Goal: Task Accomplishment & Management: Manage account settings

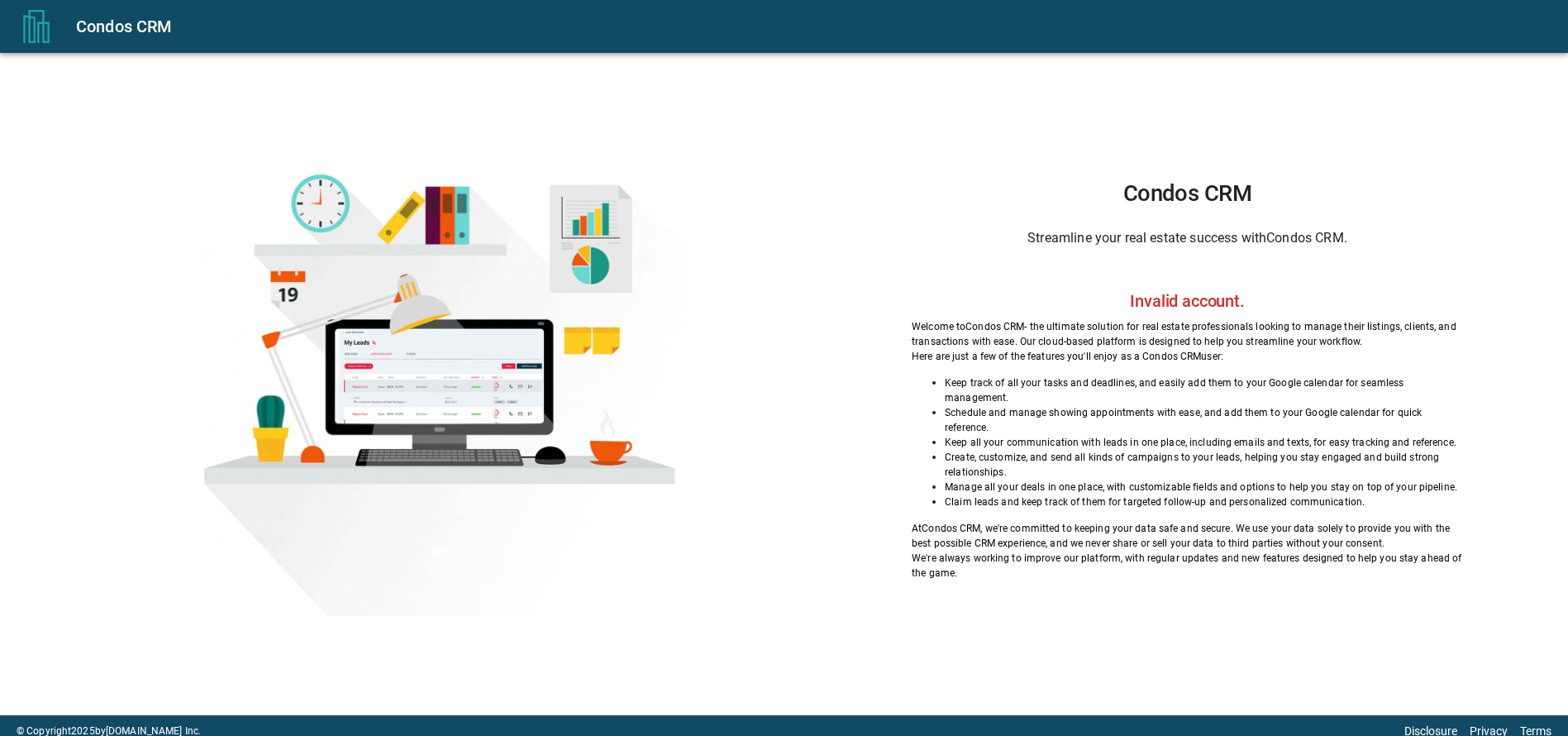
click at [59, 32] on button "menu" at bounding box center [36, 26] width 53 height 53
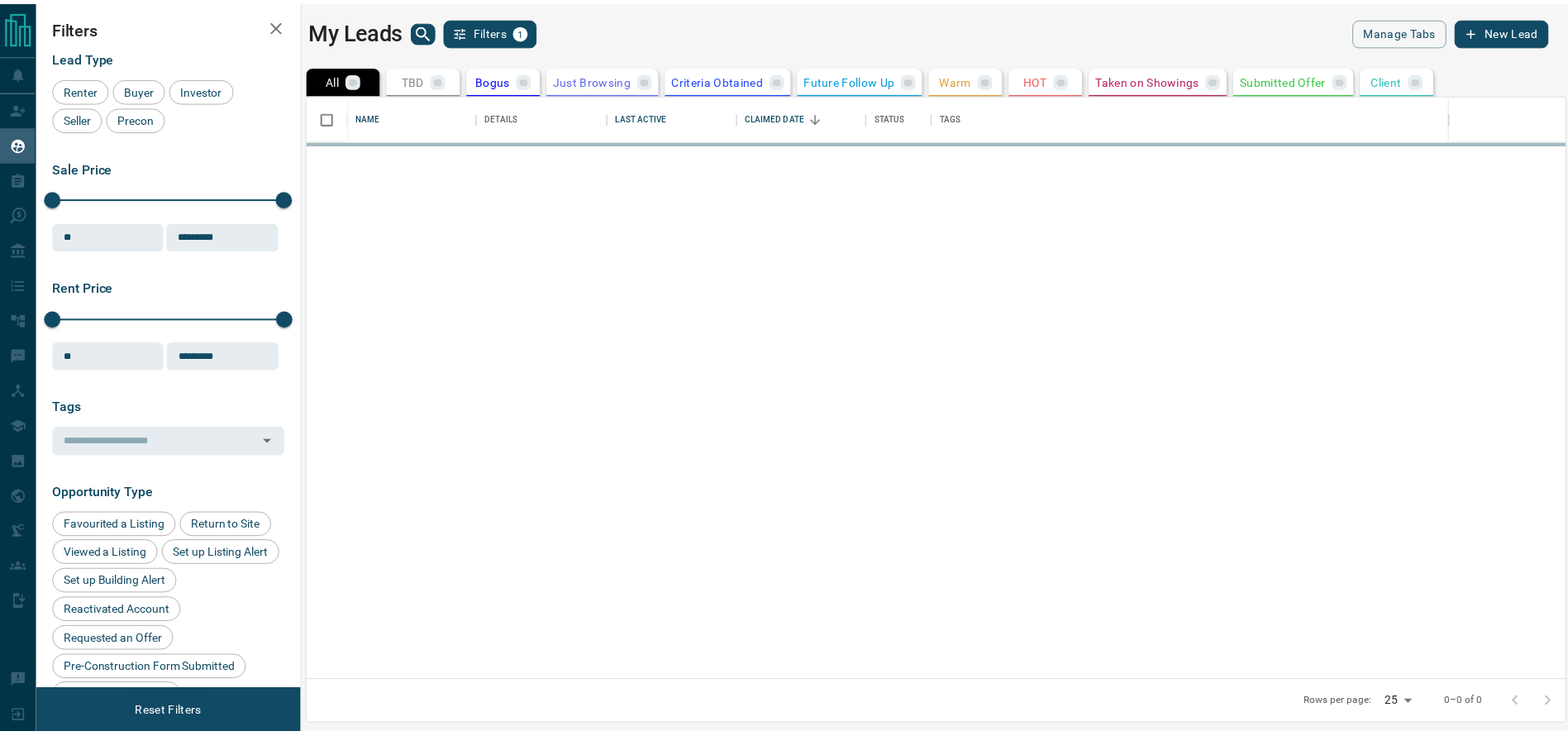
scroll to position [569, 1256]
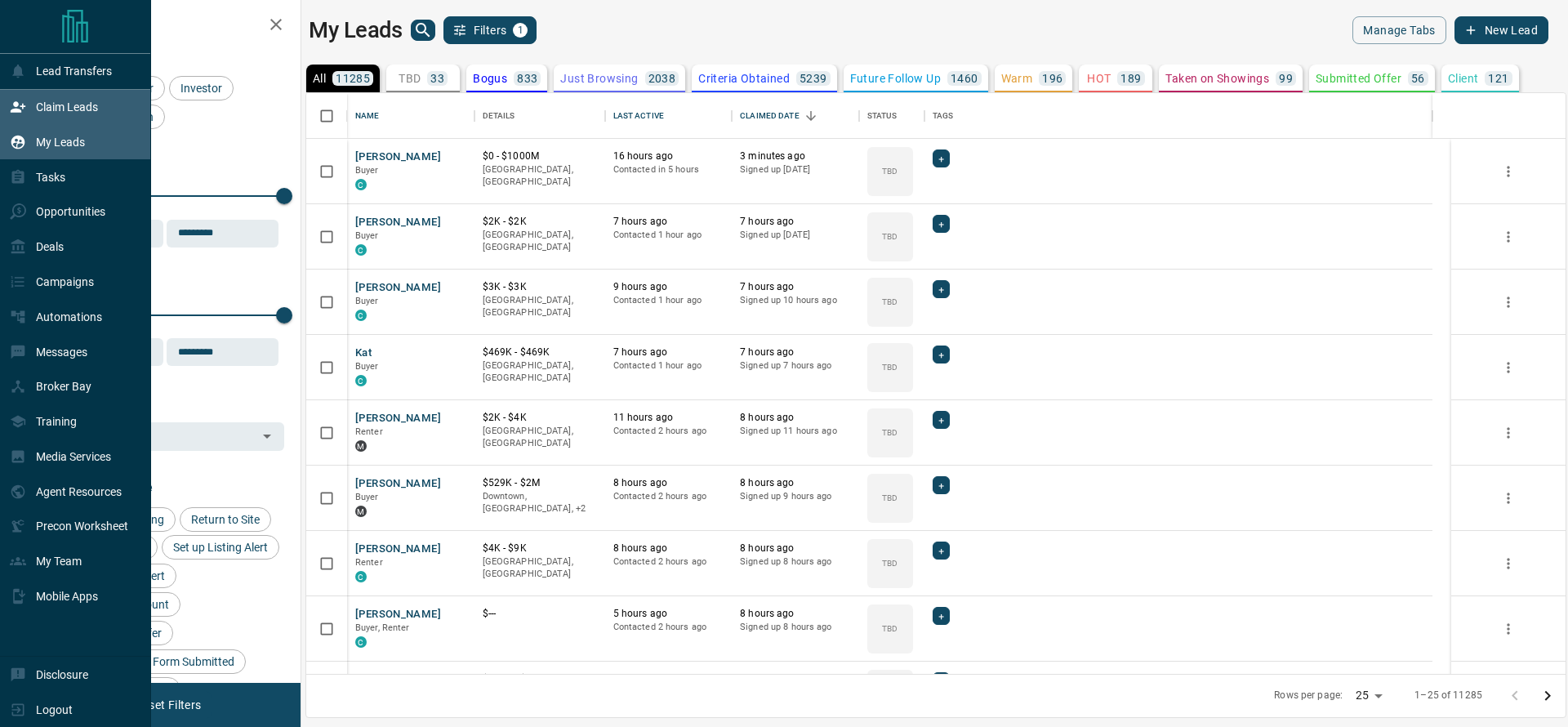
click at [16, 109] on icon at bounding box center [18, 106] width 15 height 11
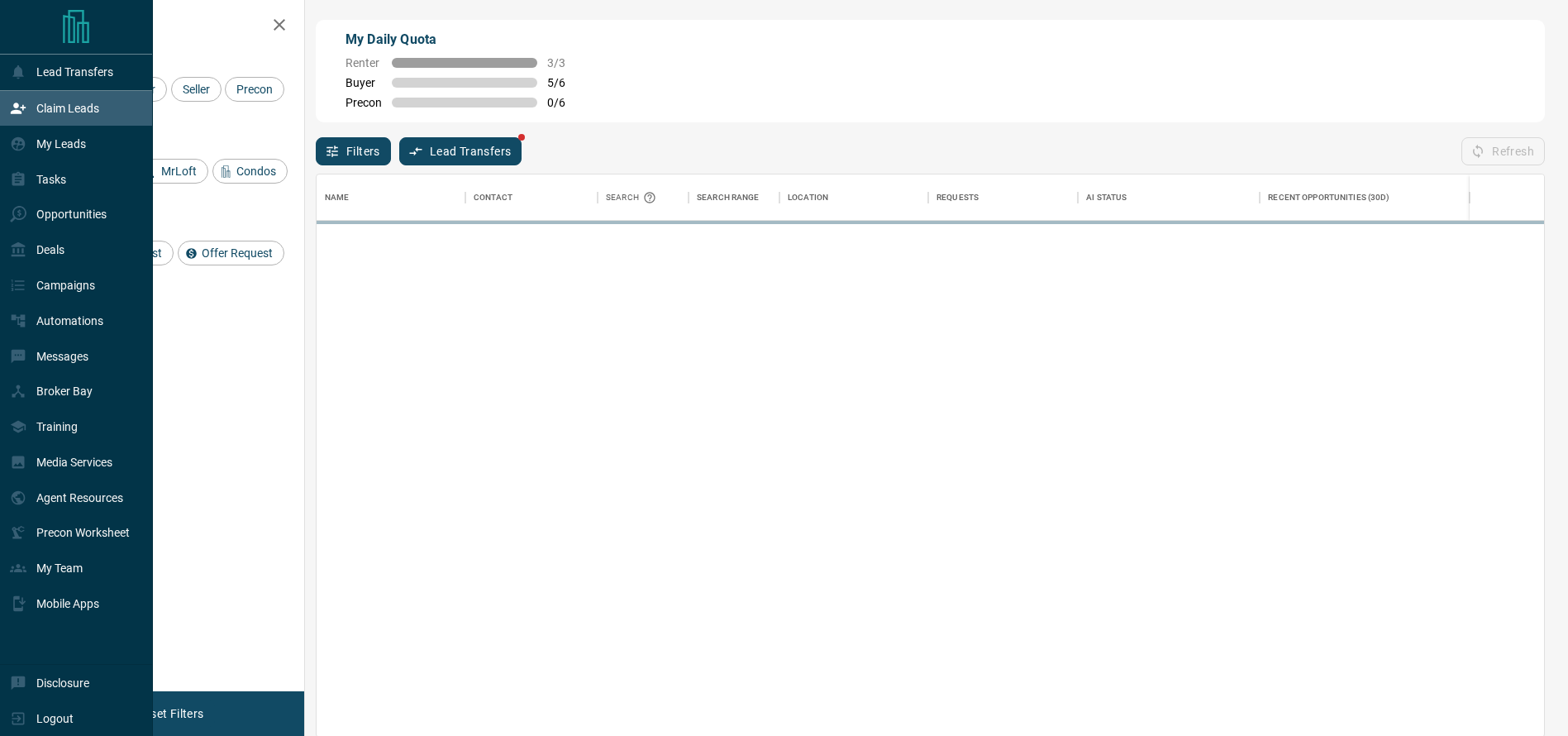
scroll to position [543, 1208]
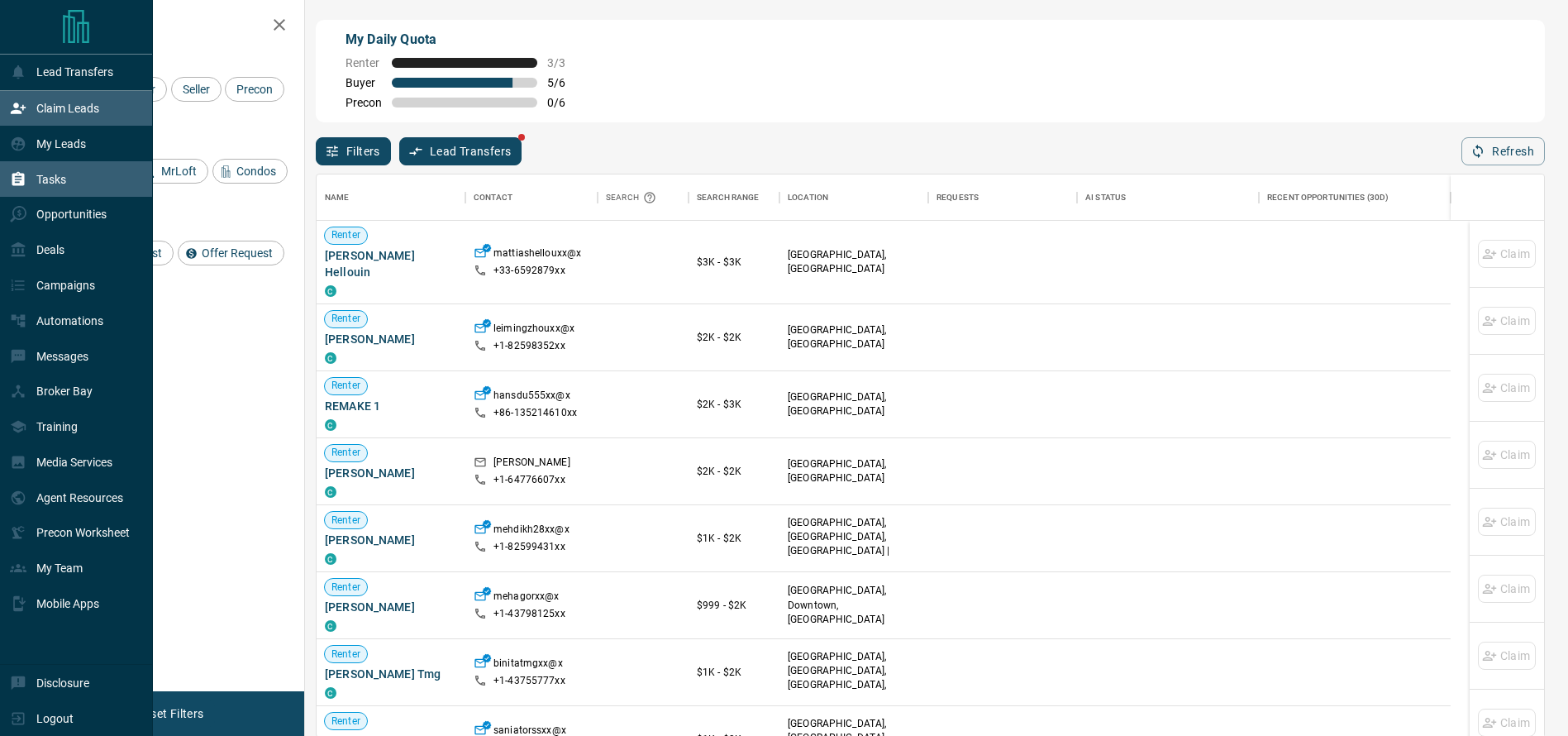
click at [8, 175] on div "Tasks" at bounding box center [76, 180] width 153 height 36
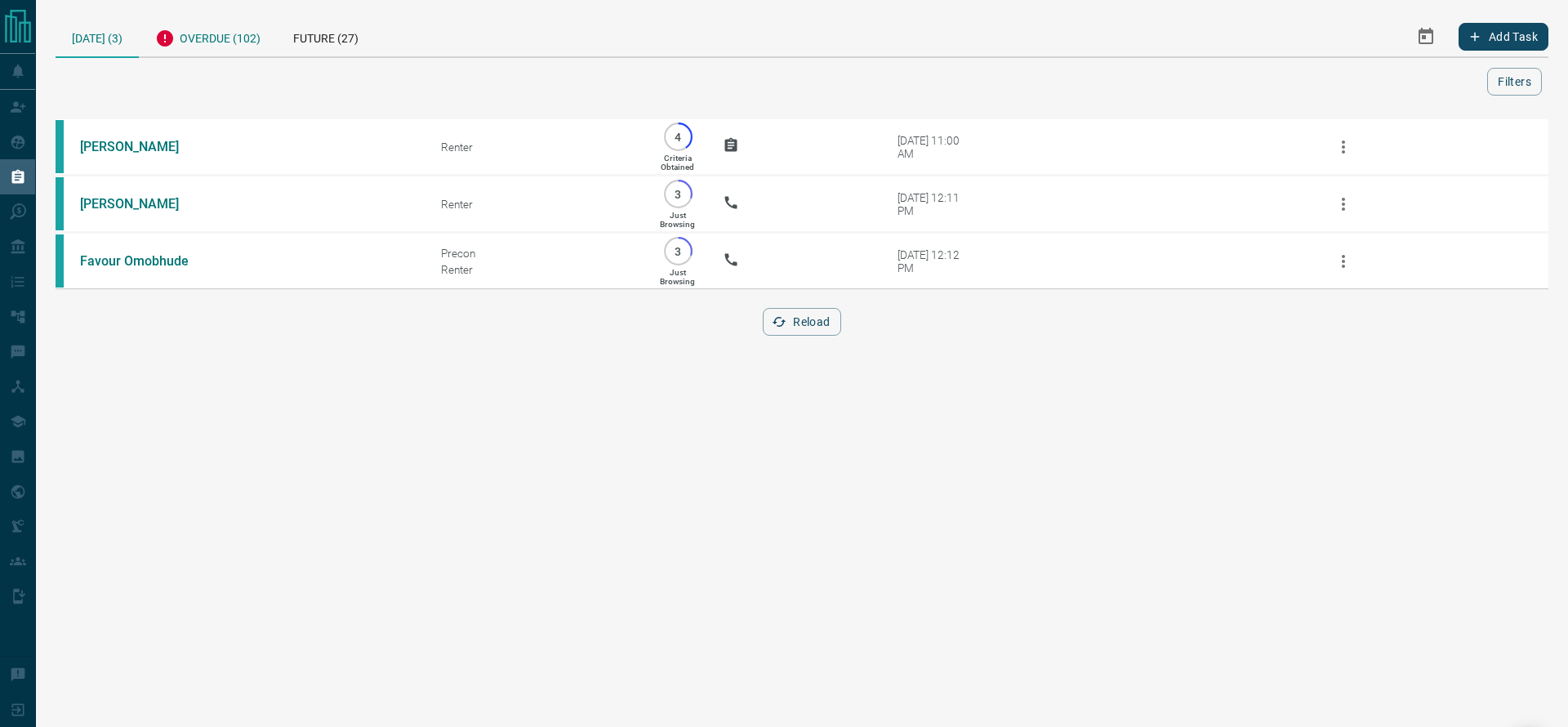
click at [254, 41] on div "Overdue (102)" at bounding box center [208, 35] width 138 height 40
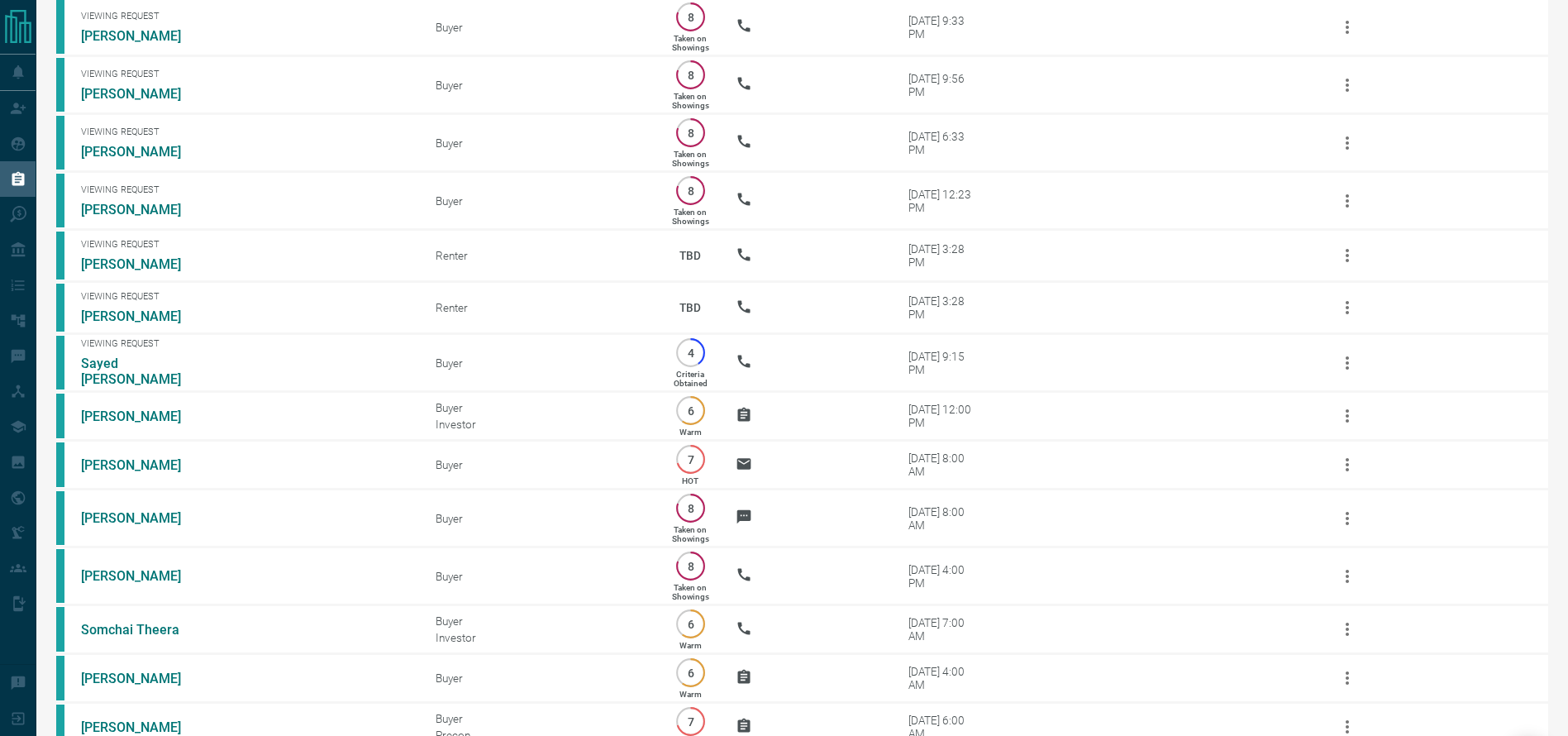
scroll to position [3841, 0]
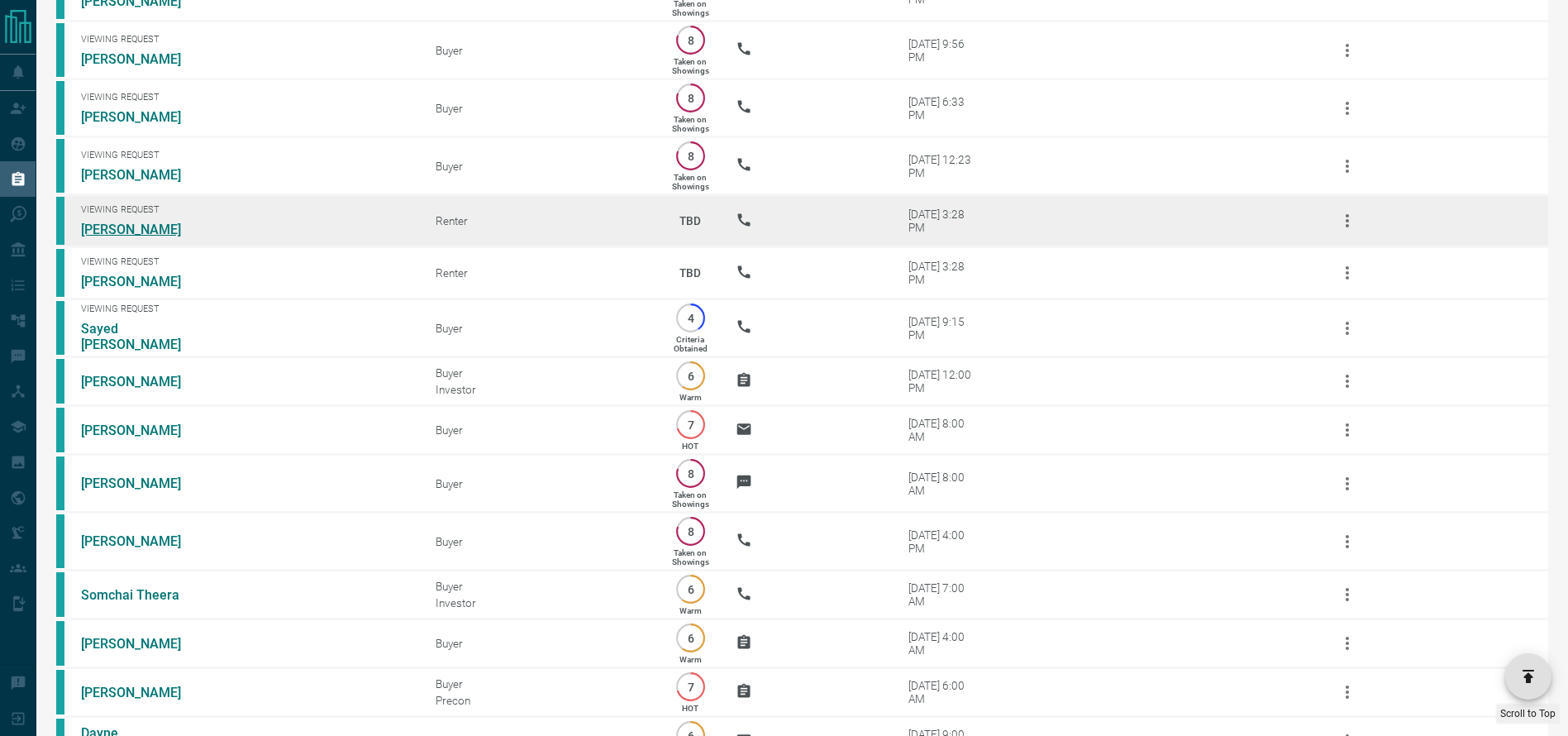
click at [150, 237] on link "[PERSON_NAME]" at bounding box center [143, 229] width 124 height 15
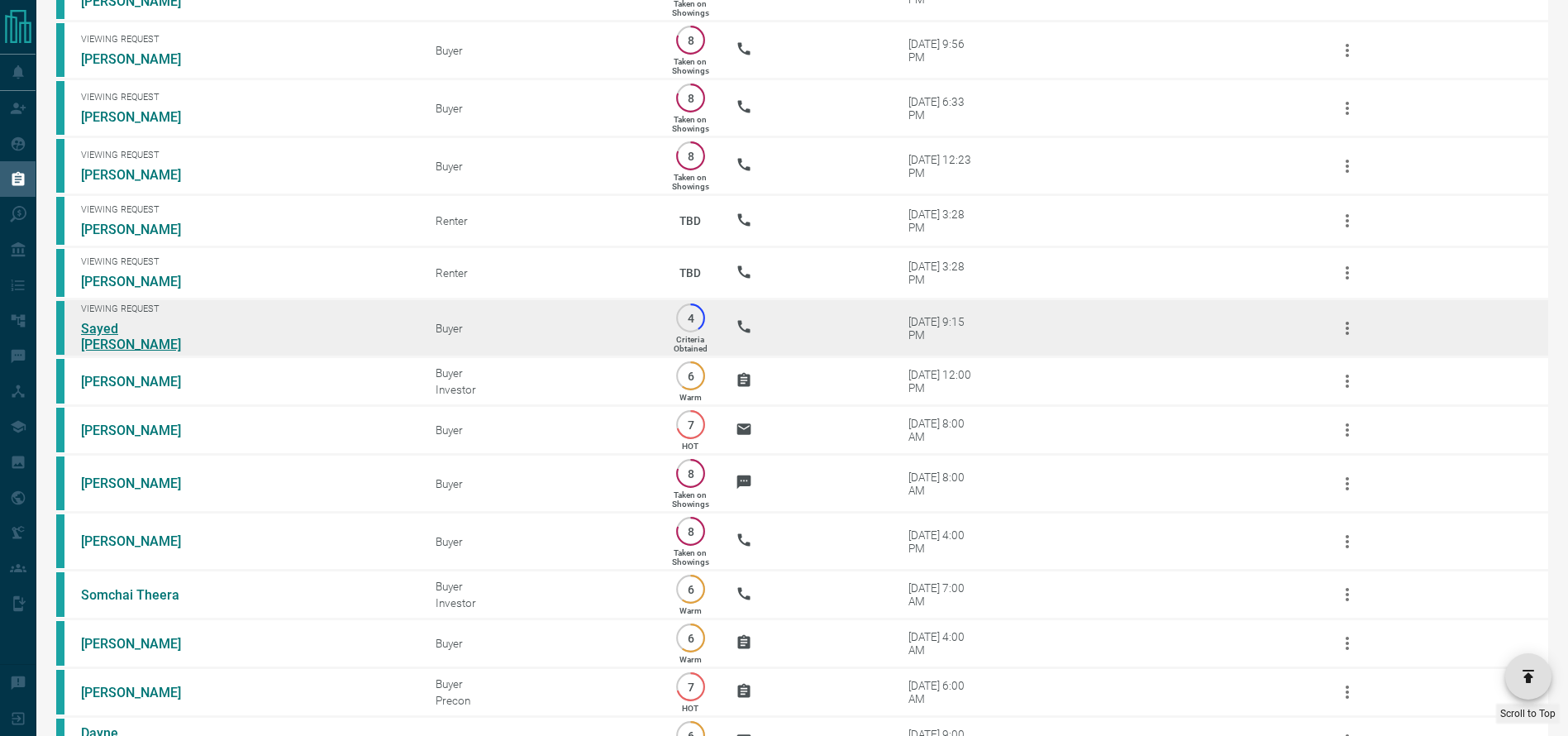
click at [172, 352] on link "Sayed [PERSON_NAME]" at bounding box center [143, 336] width 124 height 31
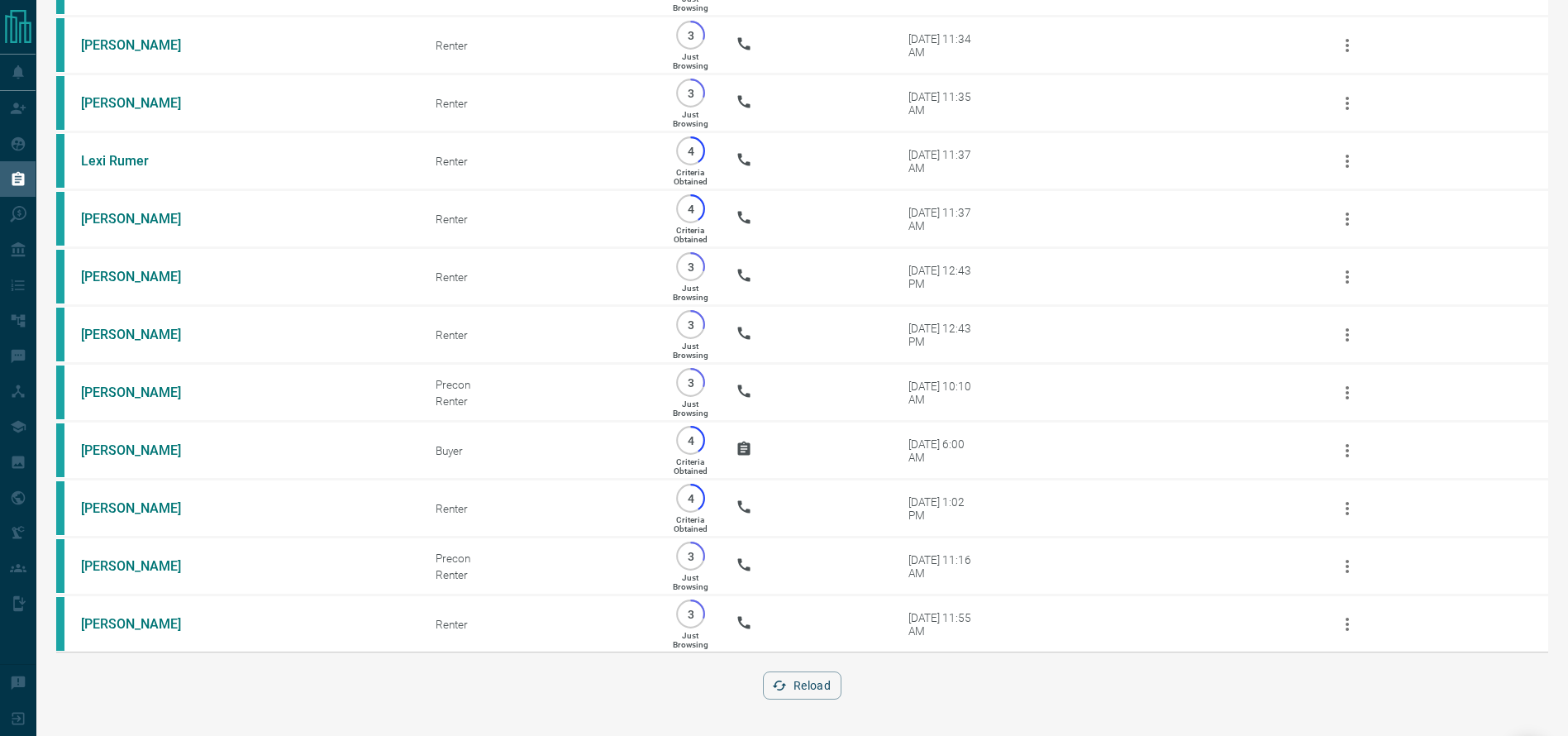
scroll to position [5096, 0]
